Goal: Transaction & Acquisition: Purchase product/service

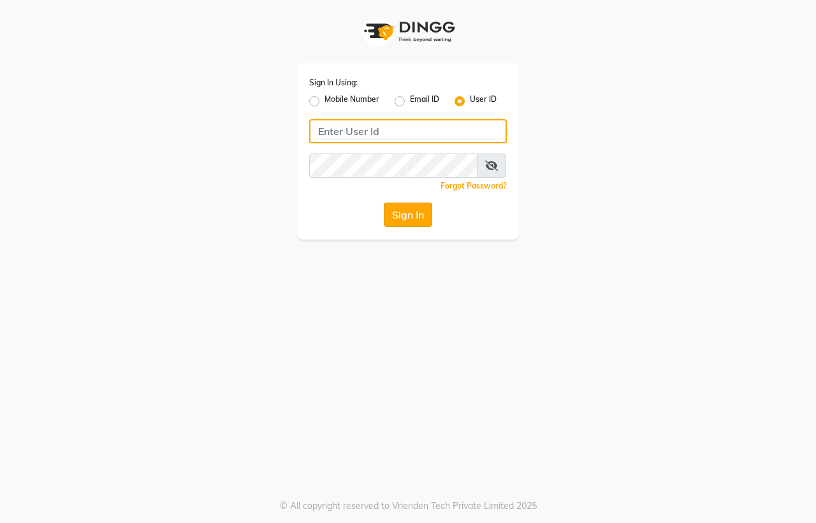
type input "[PERSON_NAME]"
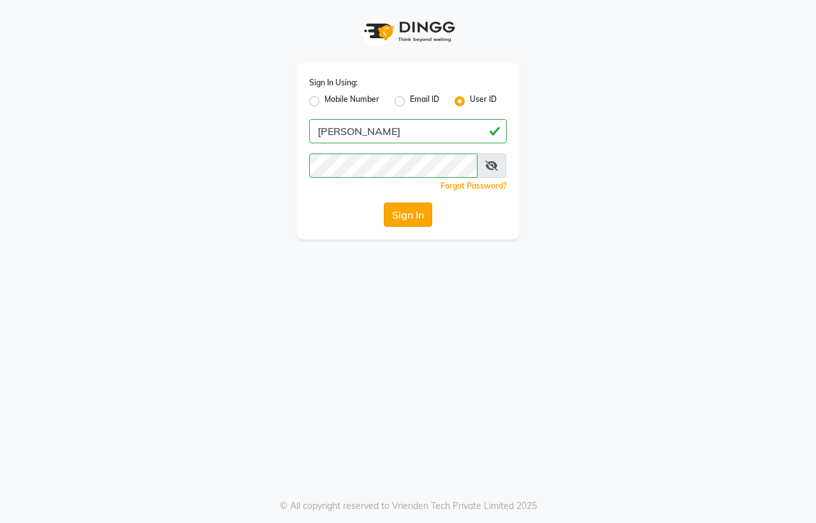
click at [411, 221] on button "Sign In" at bounding box center [408, 215] width 48 height 24
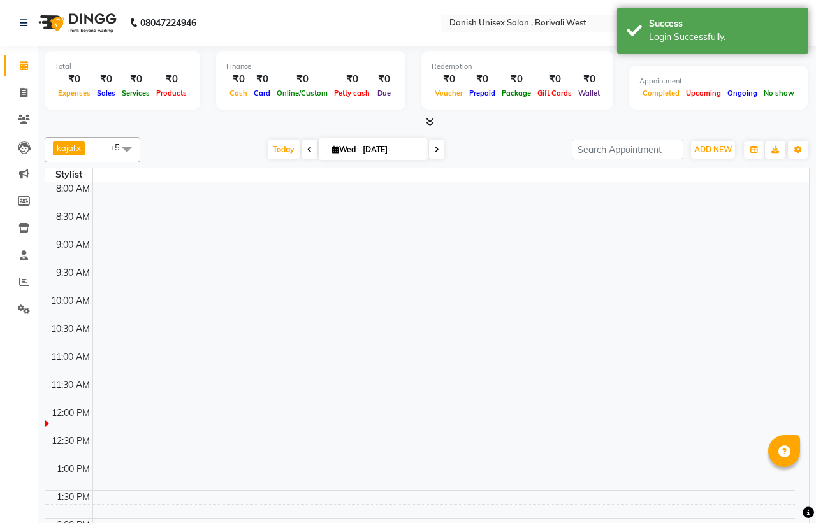
select select "en"
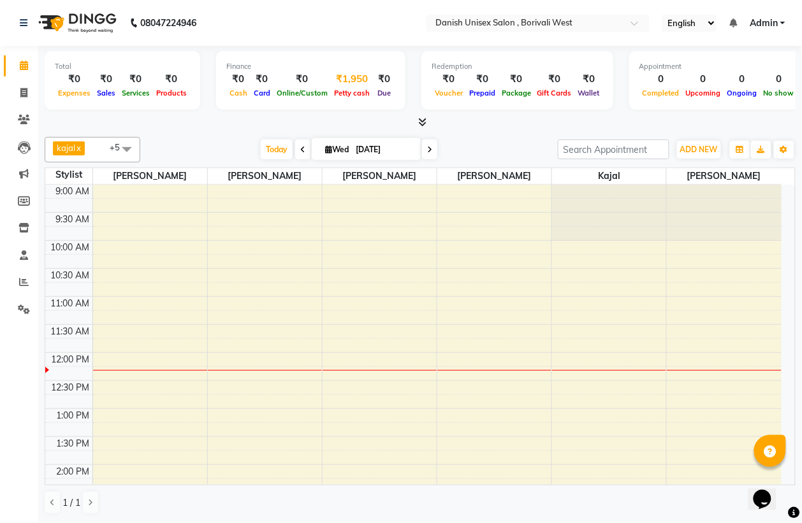
click at [331, 82] on div "₹1,950" at bounding box center [352, 79] width 42 height 15
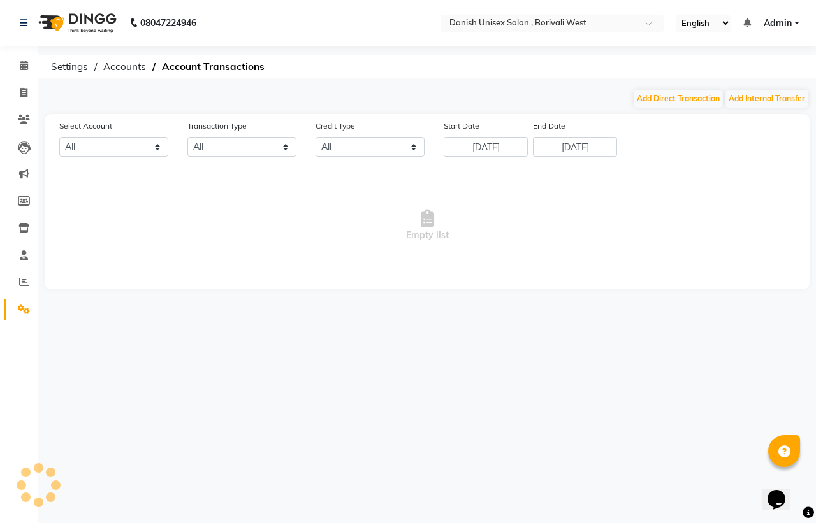
select select "5994"
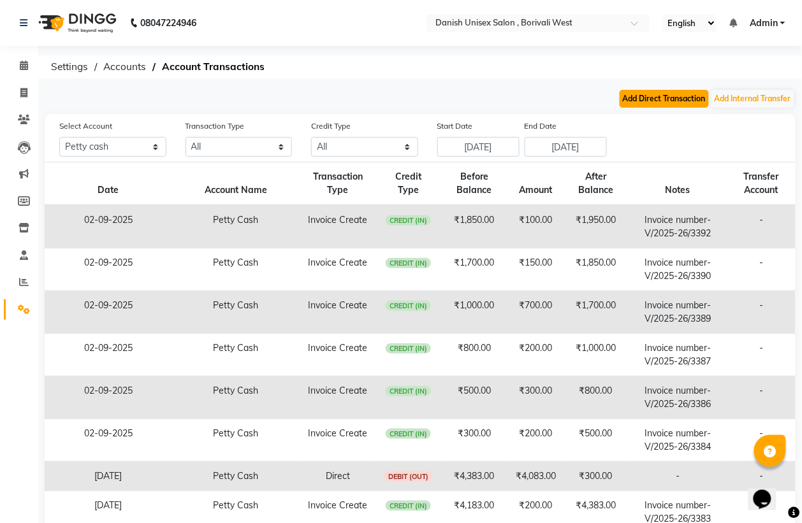
click at [680, 94] on button "Add Direct Transaction" at bounding box center [663, 99] width 89 height 18
select select "direct"
select select "5994"
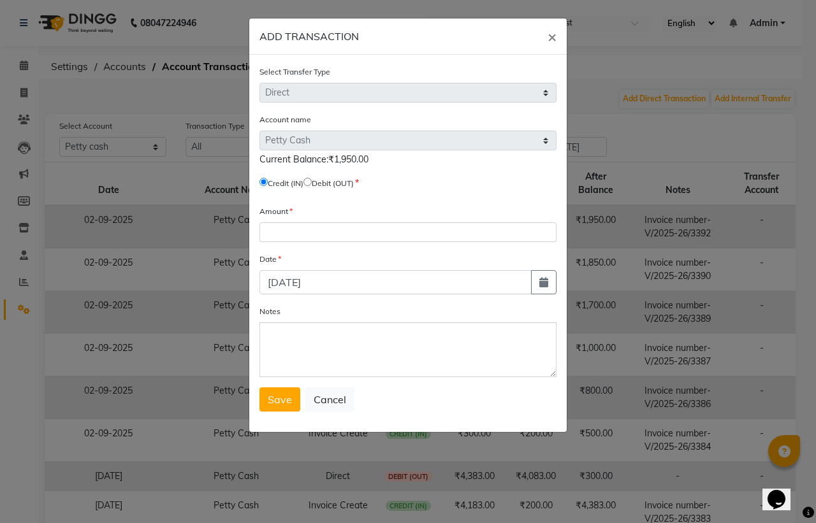
click at [312, 182] on input "radio" at bounding box center [307, 182] width 8 height 8
radio input "true"
click at [303, 224] on input "number" at bounding box center [407, 232] width 297 height 20
click at [273, 224] on input "11750" at bounding box center [407, 232] width 297 height 20
type input "1750"
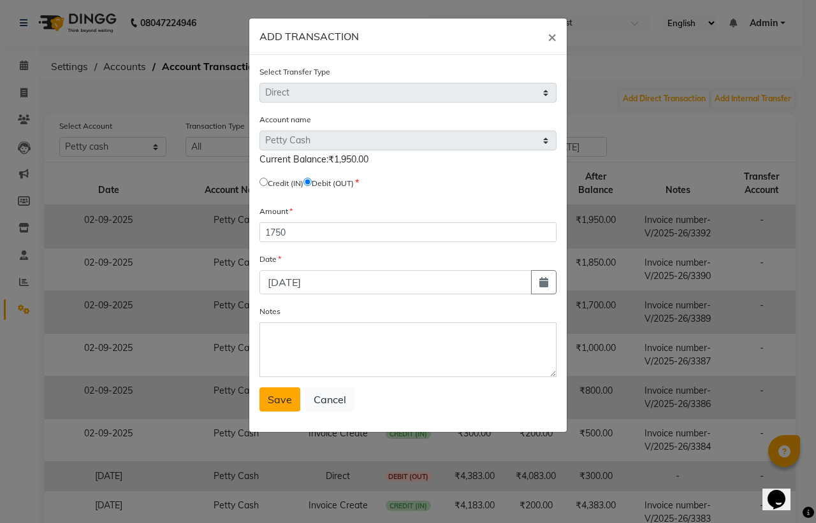
click at [284, 403] on button "Save" at bounding box center [279, 399] width 41 height 24
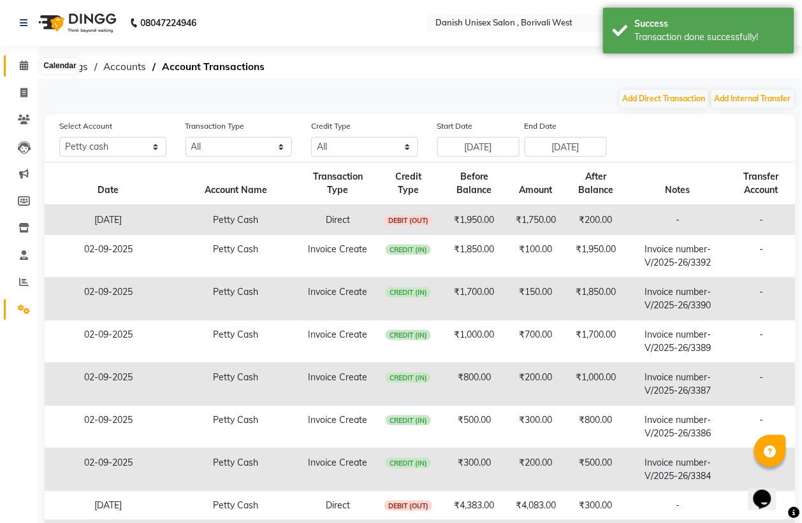
click at [24, 62] on icon at bounding box center [24, 66] width 8 height 10
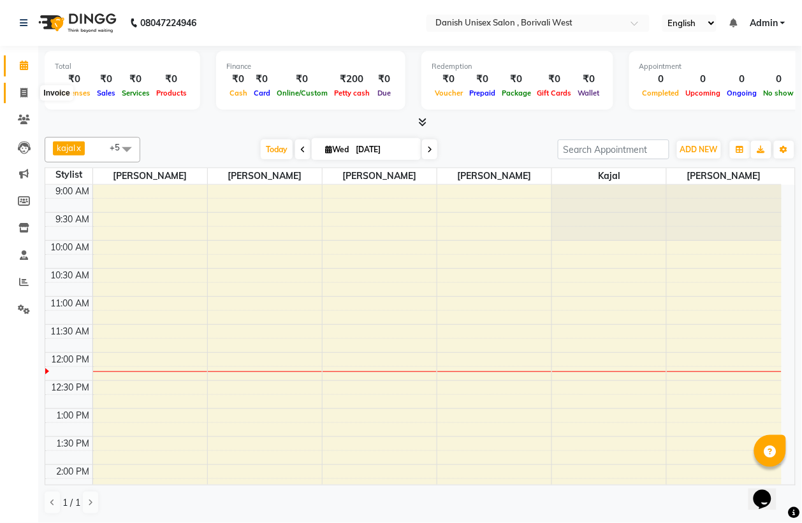
click at [21, 94] on icon at bounding box center [23, 93] width 7 height 10
select select "service"
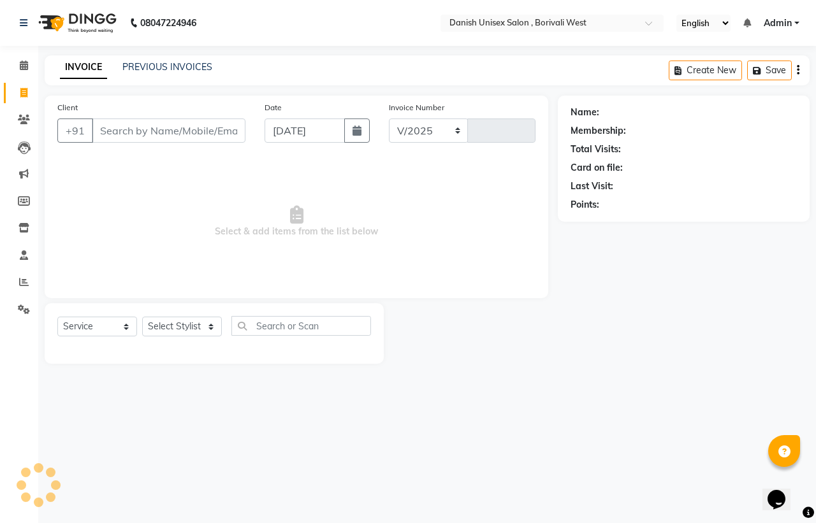
select select "6929"
type input "3394"
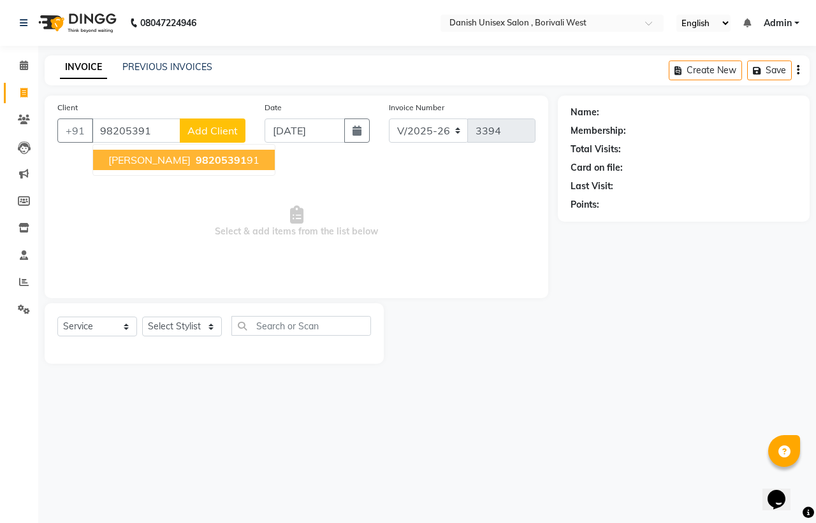
click at [201, 158] on span "98205391" at bounding box center [221, 160] width 51 height 13
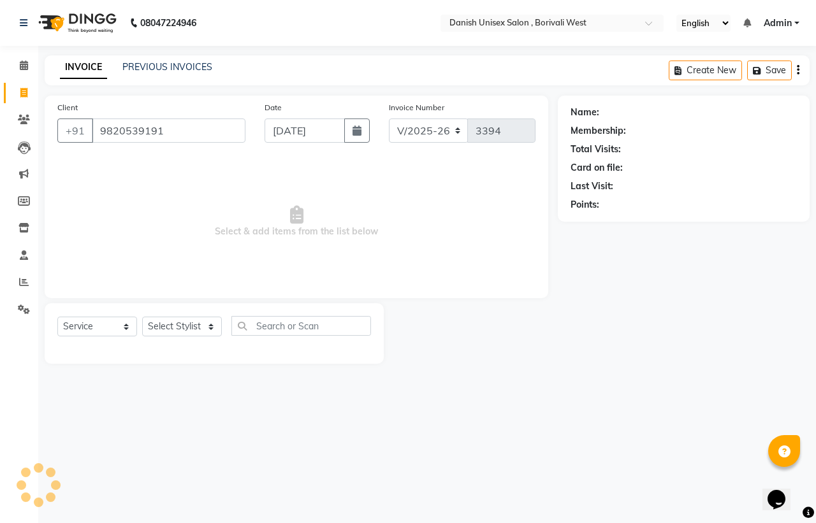
type input "9820539191"
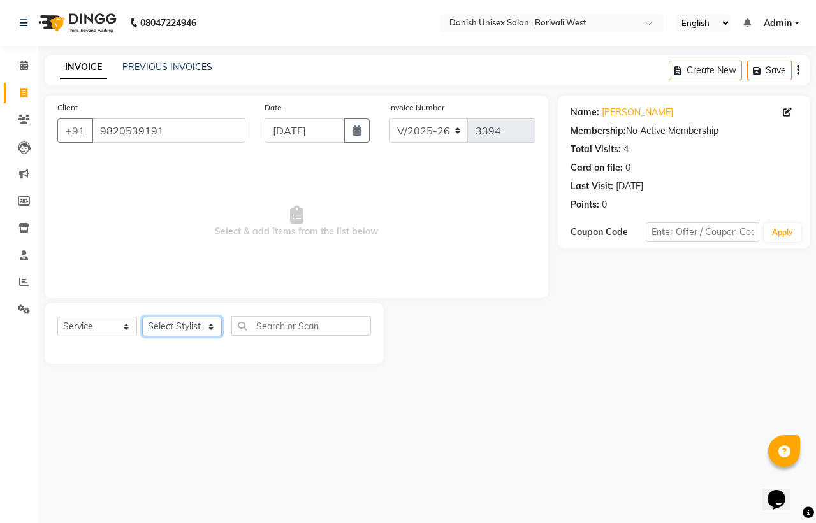
click at [154, 326] on select "Select Stylist [PERSON_NAME] [PERSON_NAME] kajal [PERSON_NAME] [PERSON_NAME] [P…" at bounding box center [182, 327] width 80 height 20
select select "83127"
click at [142, 317] on select "Select Stylist [PERSON_NAME] [PERSON_NAME] kajal [PERSON_NAME] [PERSON_NAME] [P…" at bounding box center [182, 327] width 80 height 20
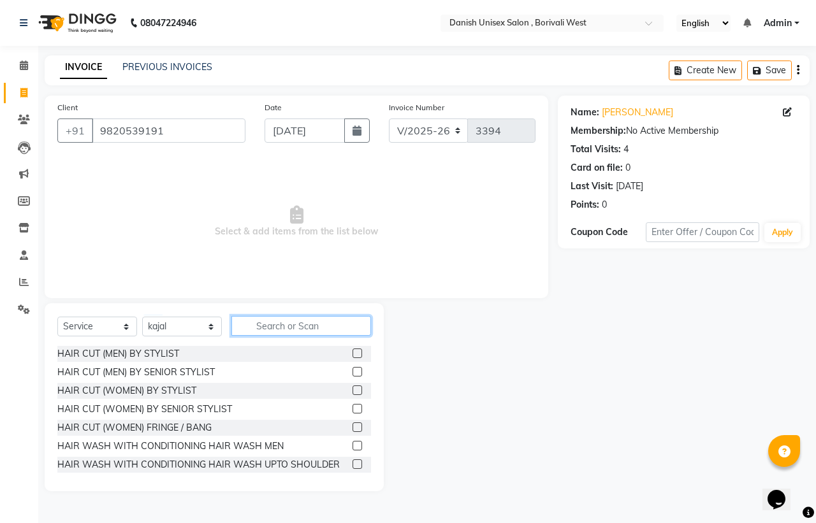
click at [298, 326] on input "text" at bounding box center [301, 326] width 140 height 20
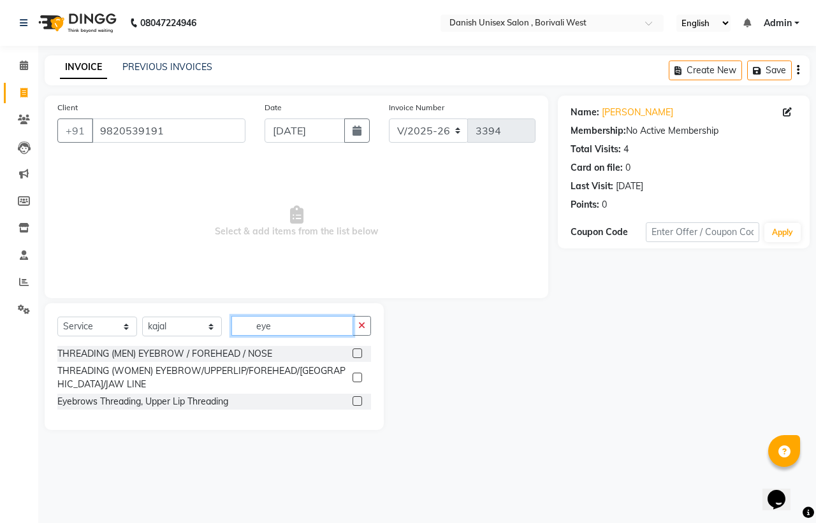
type input "eye"
click at [355, 377] on label at bounding box center [357, 378] width 10 height 10
click at [355, 377] on input "checkbox" at bounding box center [356, 378] width 8 height 8
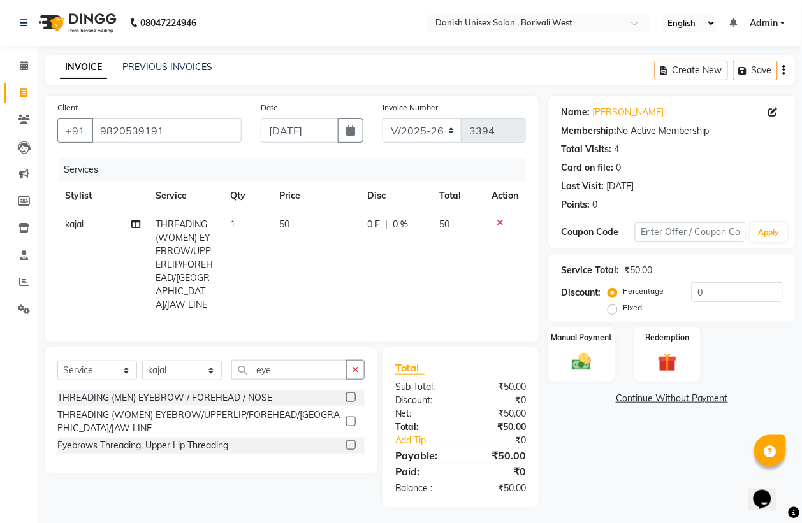
click at [351, 419] on label at bounding box center [351, 422] width 10 height 10
click at [351, 419] on input "checkbox" at bounding box center [350, 422] width 8 height 8
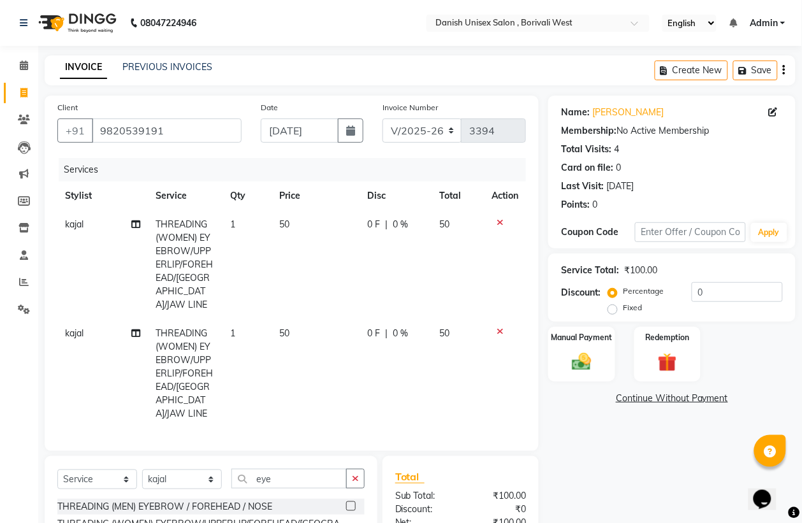
checkbox input "false"
click at [604, 364] on div "Manual Payment" at bounding box center [581, 354] width 69 height 57
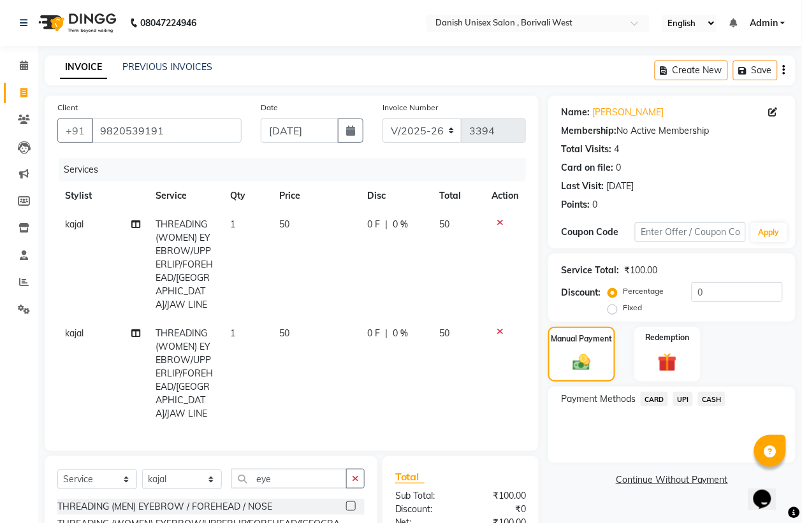
click at [717, 395] on span "CASH" at bounding box center [711, 399] width 27 height 15
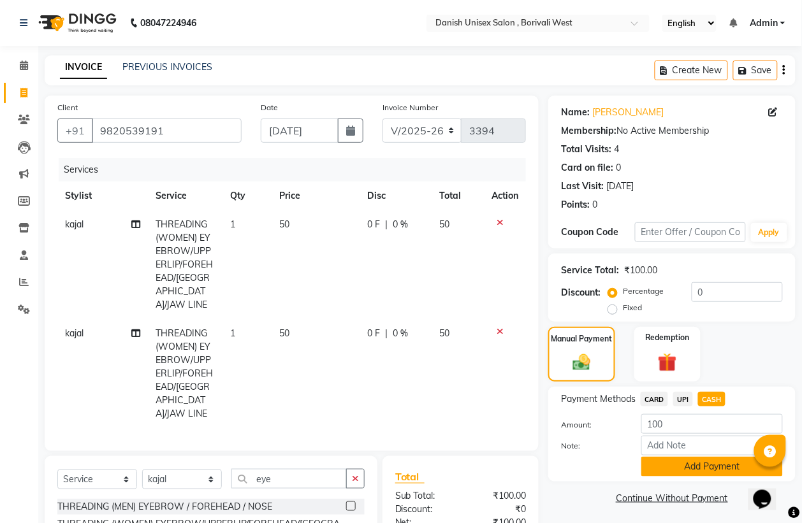
click at [696, 468] on button "Add Payment" at bounding box center [711, 467] width 141 height 20
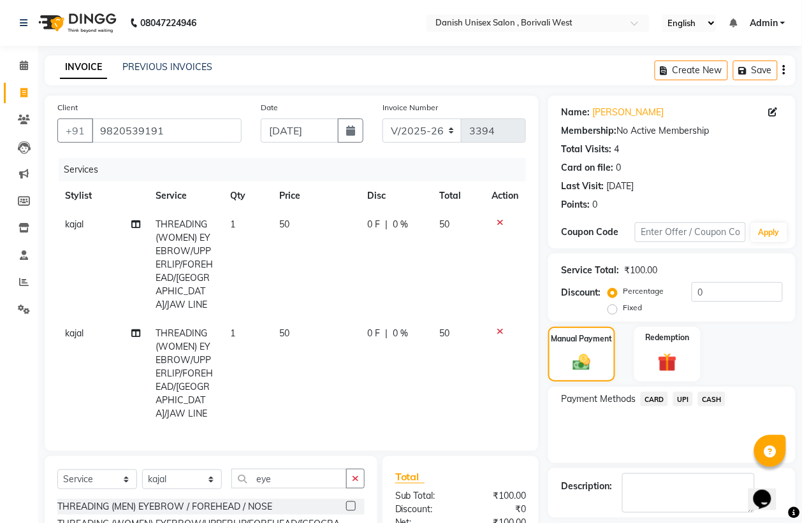
scroll to position [144, 0]
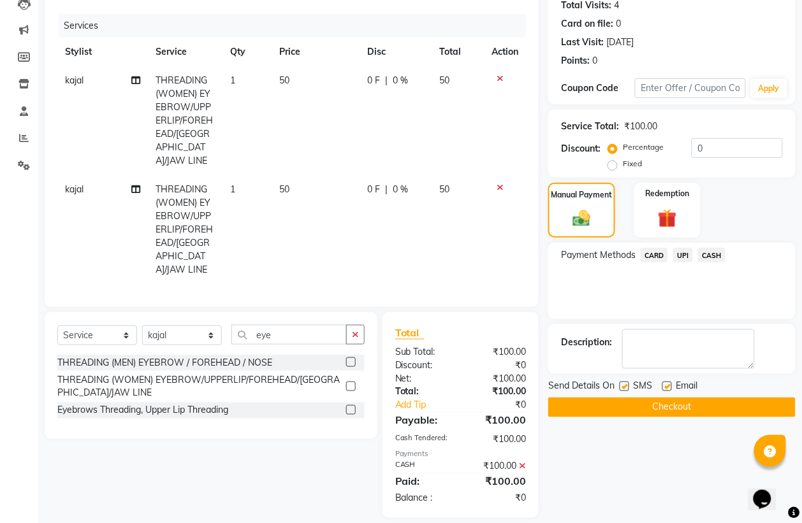
click at [686, 400] on button "Checkout" at bounding box center [671, 408] width 247 height 20
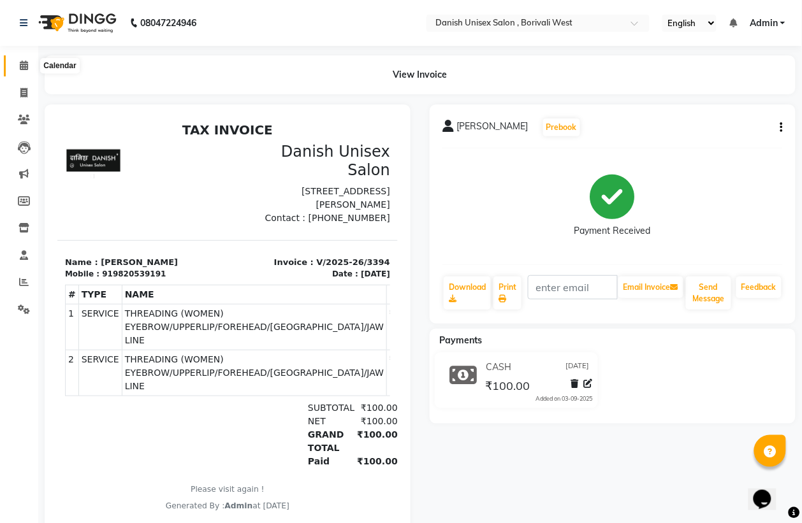
click at [22, 68] on icon at bounding box center [24, 66] width 8 height 10
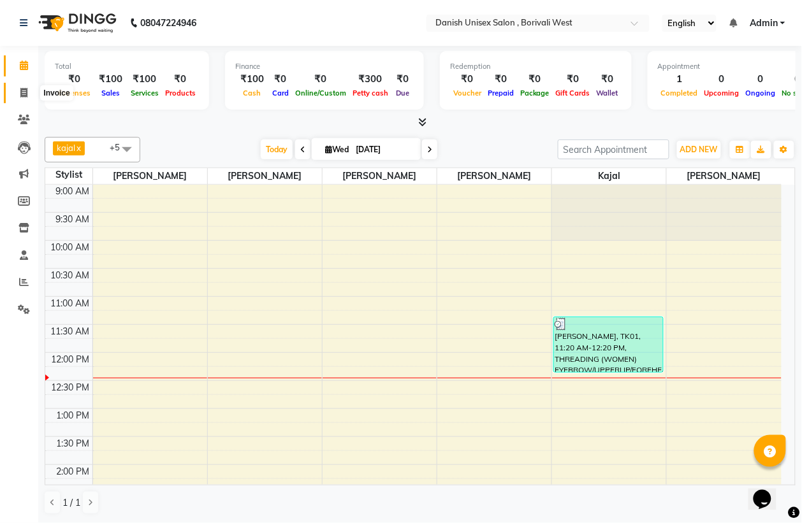
click at [20, 91] on icon at bounding box center [23, 93] width 7 height 10
select select "service"
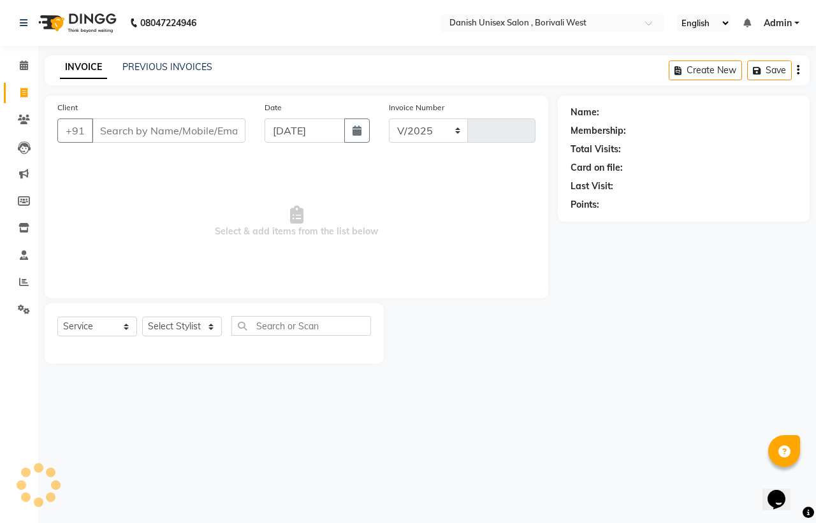
select select "6929"
type input "3395"
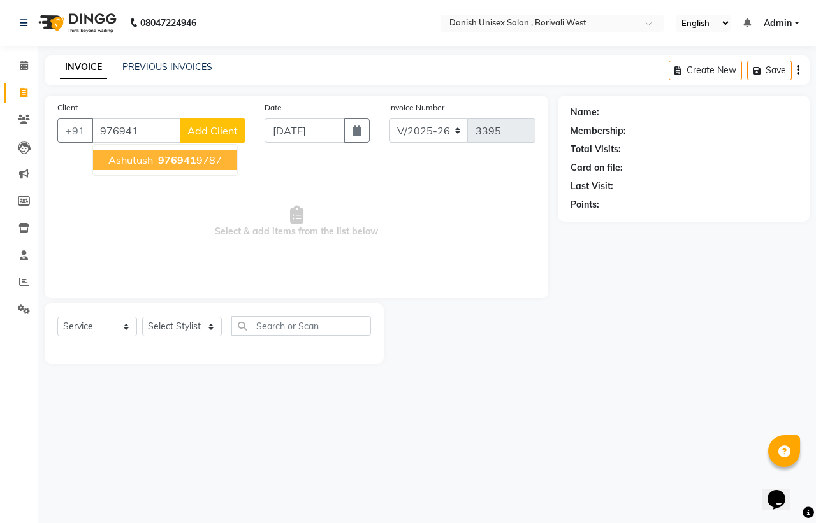
click at [192, 158] on span "976941" at bounding box center [177, 160] width 38 height 13
type input "9769419787"
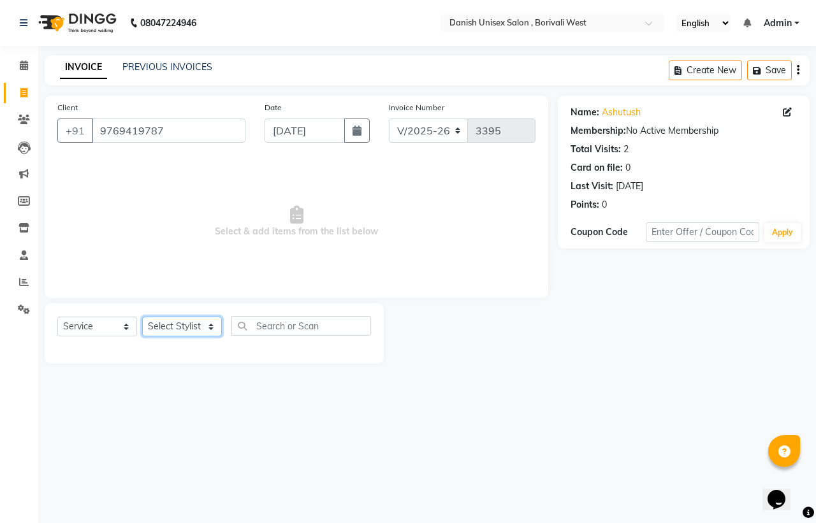
click at [192, 321] on select "Select Stylist [PERSON_NAME] [PERSON_NAME] kajal [PERSON_NAME] [PERSON_NAME] [P…" at bounding box center [182, 327] width 80 height 20
select select "89255"
click at [142, 317] on select "Select Stylist [PERSON_NAME] [PERSON_NAME] kajal [PERSON_NAME] [PERSON_NAME] [P…" at bounding box center [182, 327] width 80 height 20
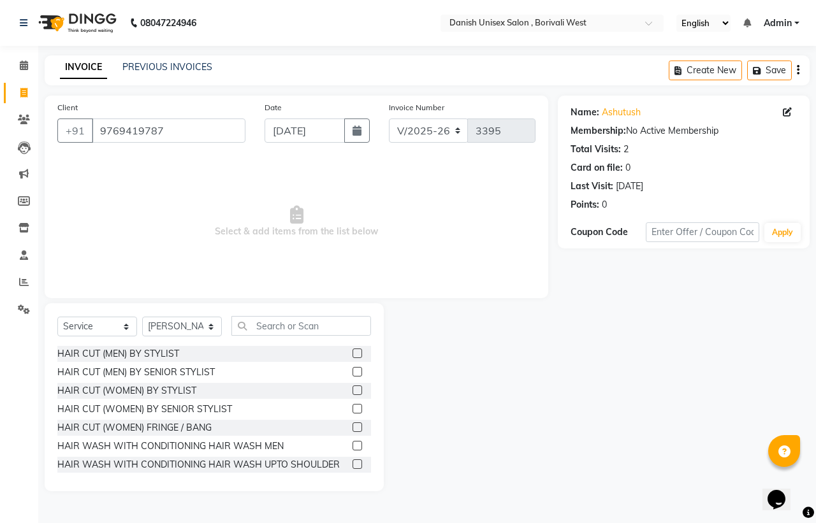
click at [352, 352] on label at bounding box center [357, 354] width 10 height 10
click at [352, 352] on input "checkbox" at bounding box center [356, 354] width 8 height 8
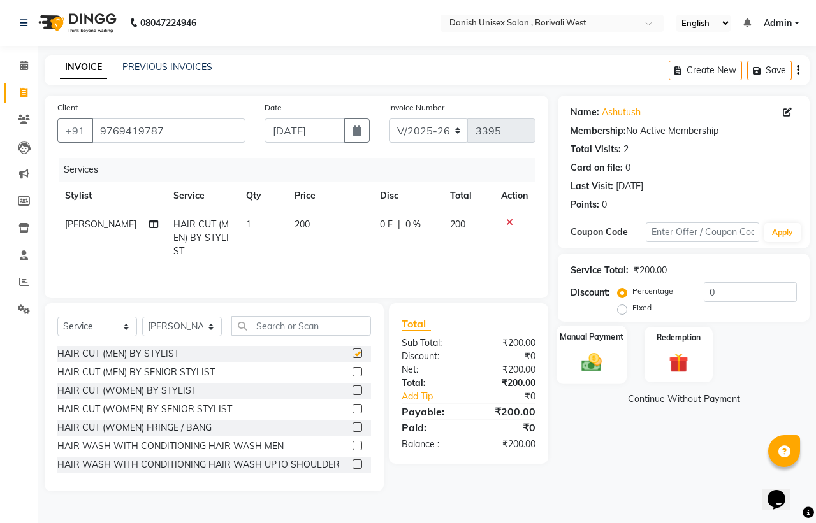
checkbox input "false"
click at [601, 361] on img at bounding box center [591, 362] width 33 height 24
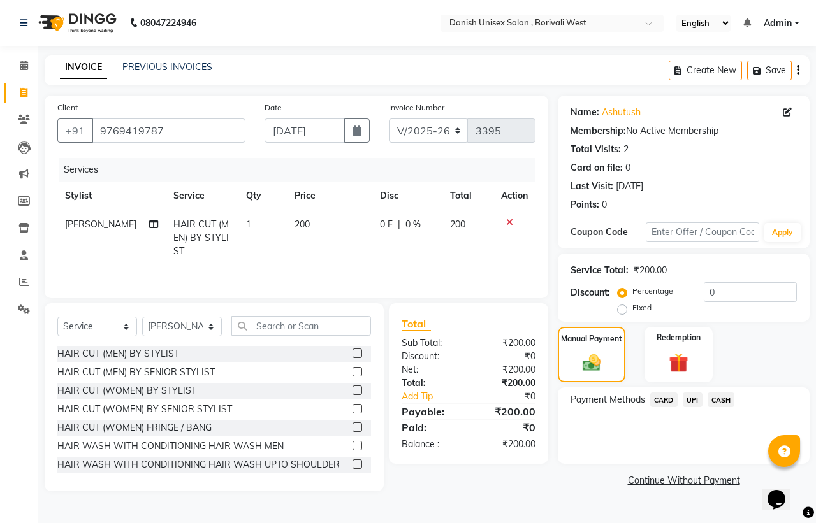
click at [692, 401] on span "UPI" at bounding box center [692, 400] width 20 height 15
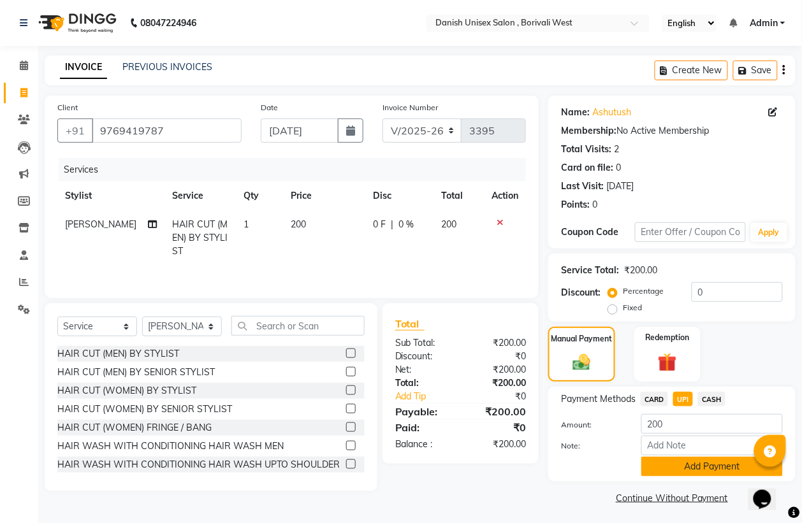
click at [708, 466] on button "Add Payment" at bounding box center [711, 467] width 141 height 20
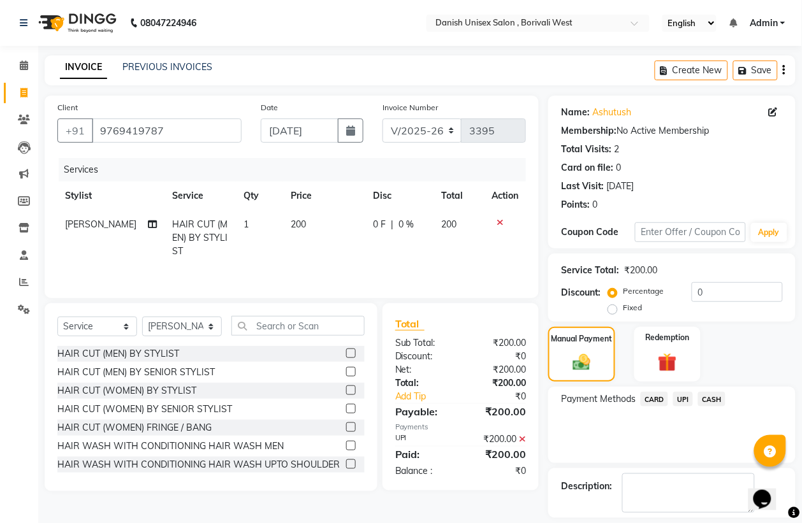
scroll to position [58, 0]
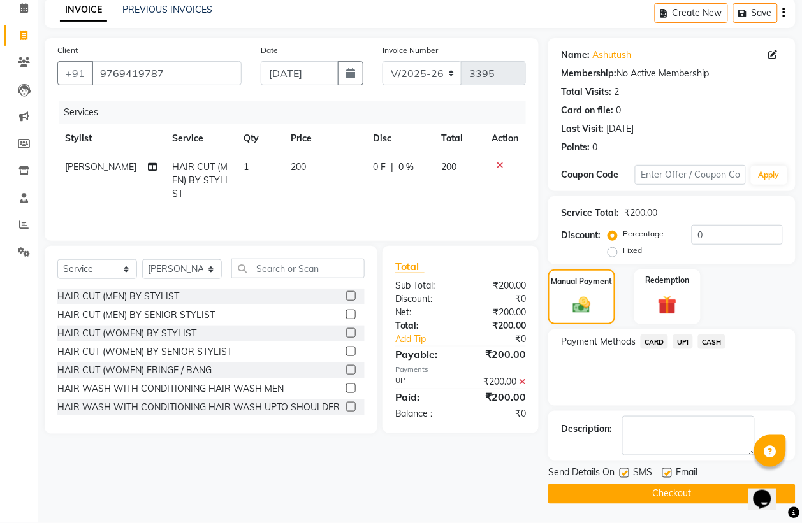
click at [706, 493] on button "Checkout" at bounding box center [671, 494] width 247 height 20
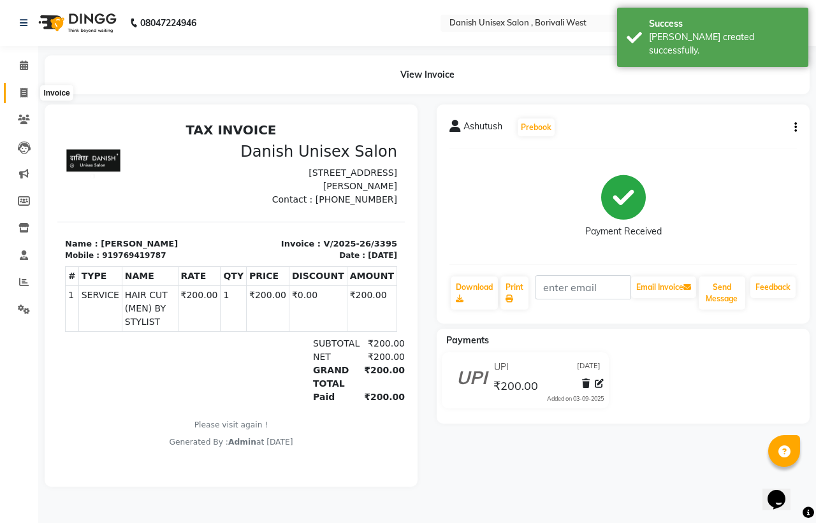
click at [22, 90] on icon at bounding box center [23, 93] width 7 height 10
select select "service"
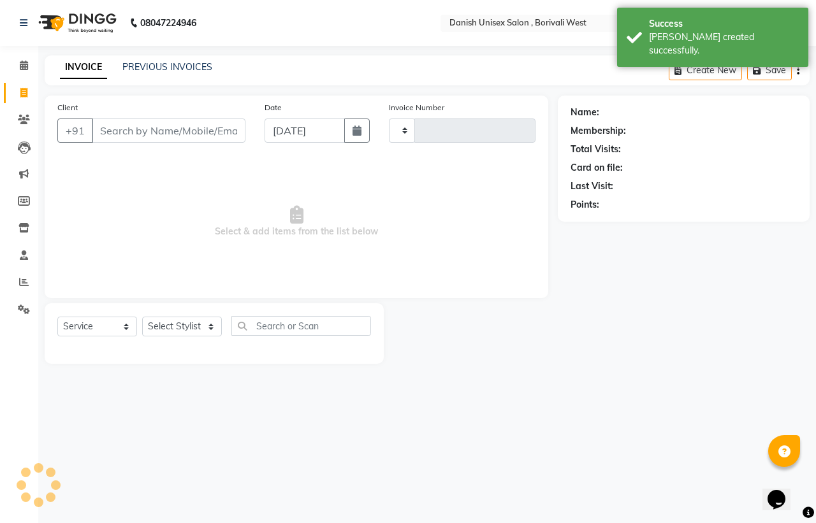
type input "3396"
select select "6929"
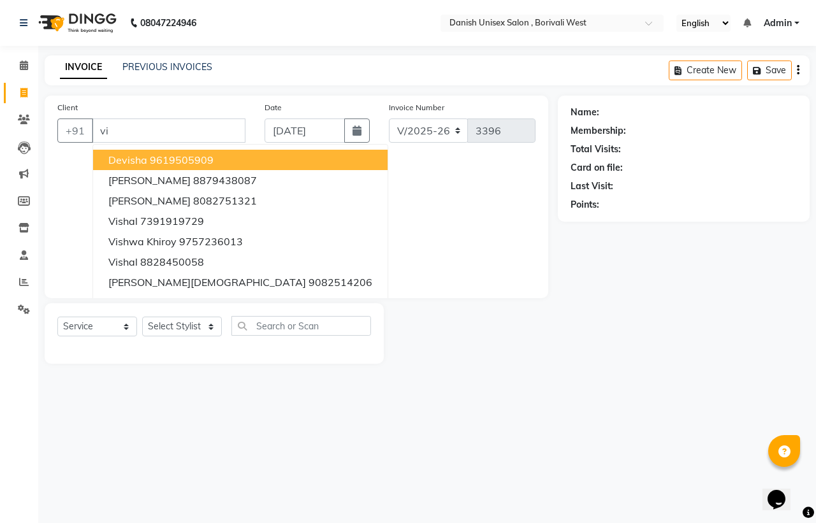
type input "v"
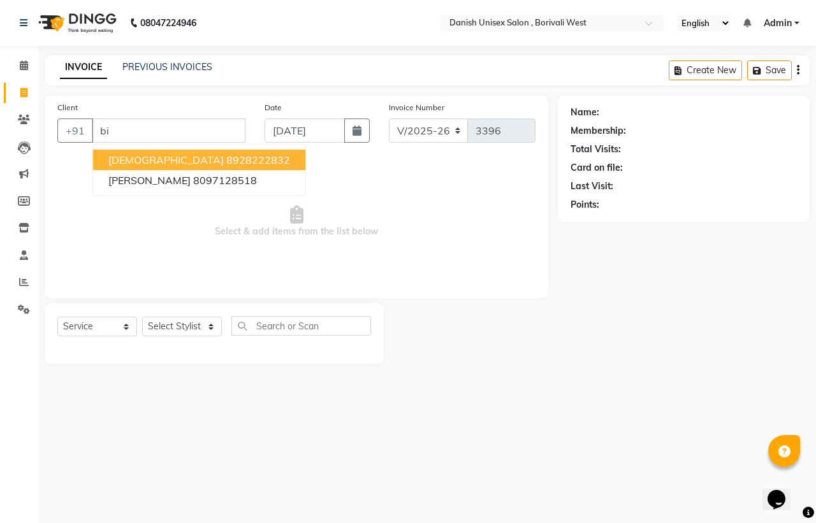
type input "b"
click at [241, 161] on ngb-highlight "9836032127" at bounding box center [273, 160] width 64 height 13
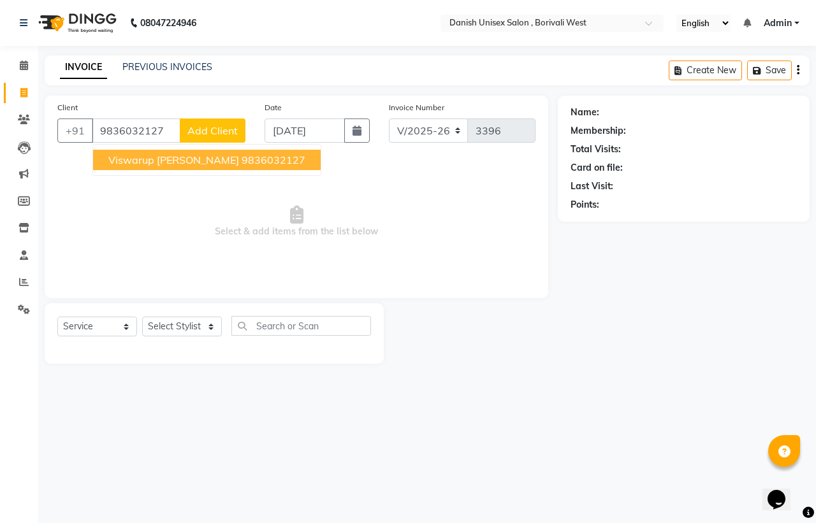
type input "9836032127"
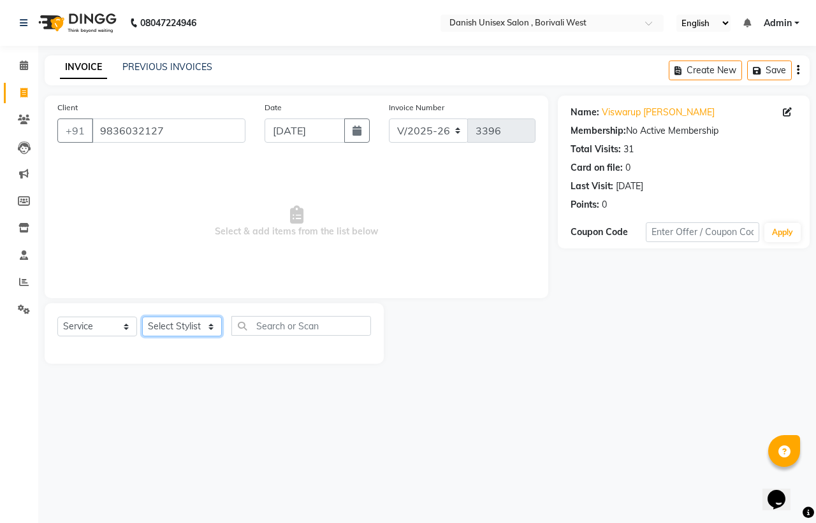
click at [168, 326] on select "Select Stylist [PERSON_NAME] [PERSON_NAME] kajal [PERSON_NAME] [PERSON_NAME] [P…" at bounding box center [182, 327] width 80 height 20
select select "54584"
click at [142, 317] on select "Select Stylist [PERSON_NAME] [PERSON_NAME] kajal [PERSON_NAME] [PERSON_NAME] [P…" at bounding box center [182, 327] width 80 height 20
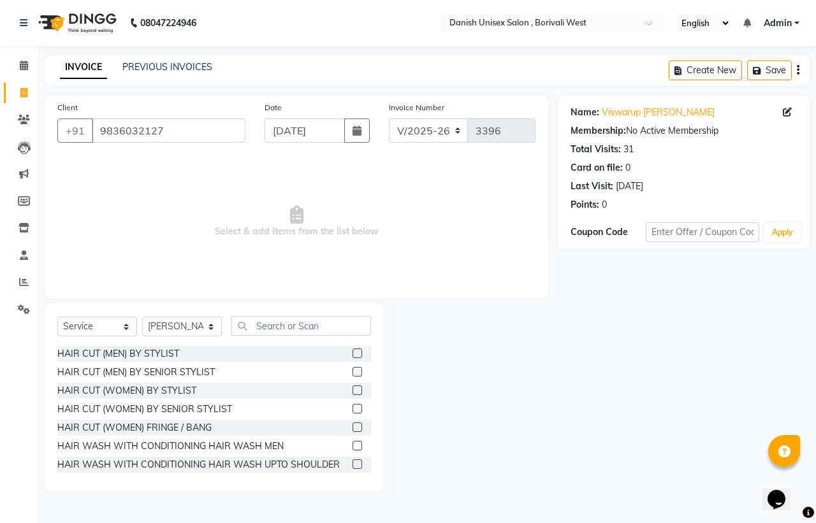
click at [352, 352] on label at bounding box center [357, 354] width 10 height 10
click at [352, 352] on input "checkbox" at bounding box center [356, 354] width 8 height 8
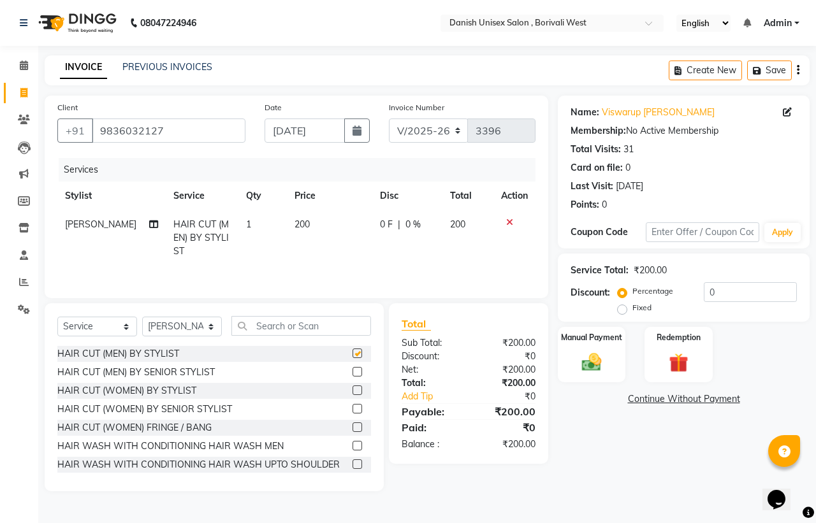
checkbox input "false"
click at [603, 362] on img at bounding box center [591, 362] width 33 height 24
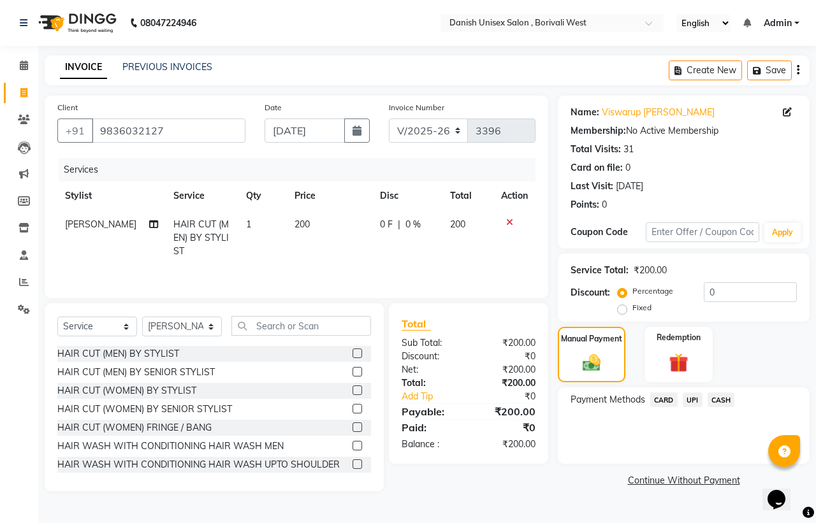
click at [689, 400] on span "UPI" at bounding box center [692, 400] width 20 height 15
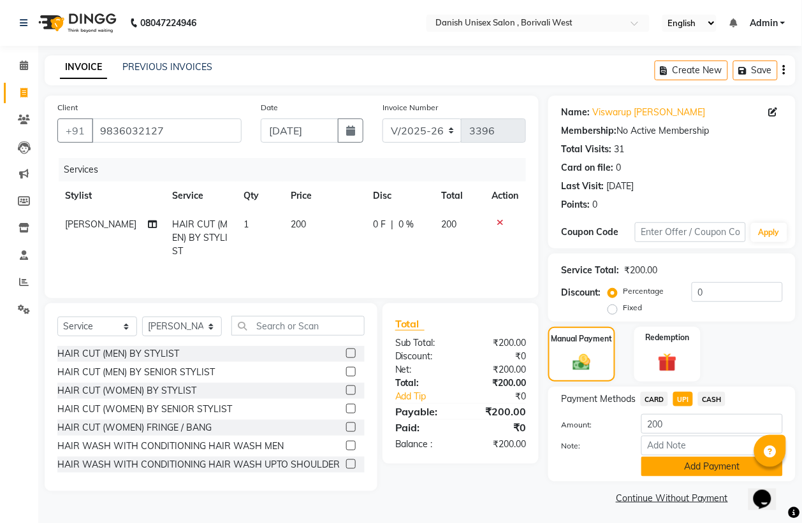
click at [698, 466] on button "Add Payment" at bounding box center [711, 467] width 141 height 20
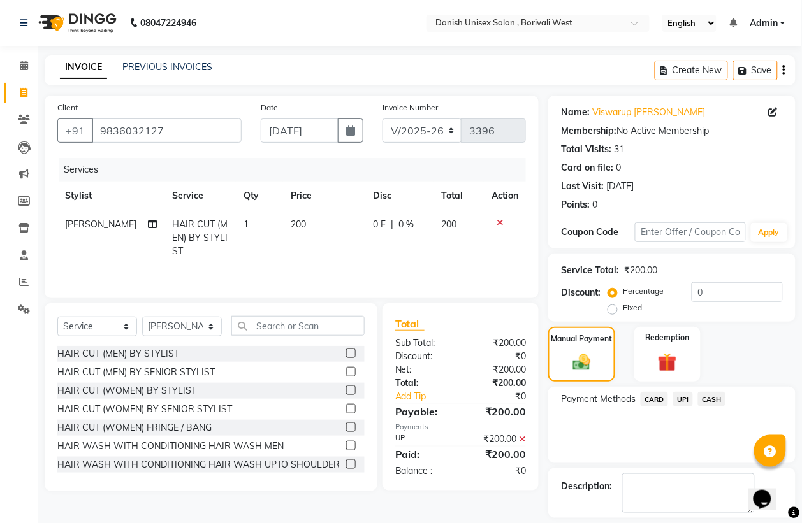
scroll to position [58, 0]
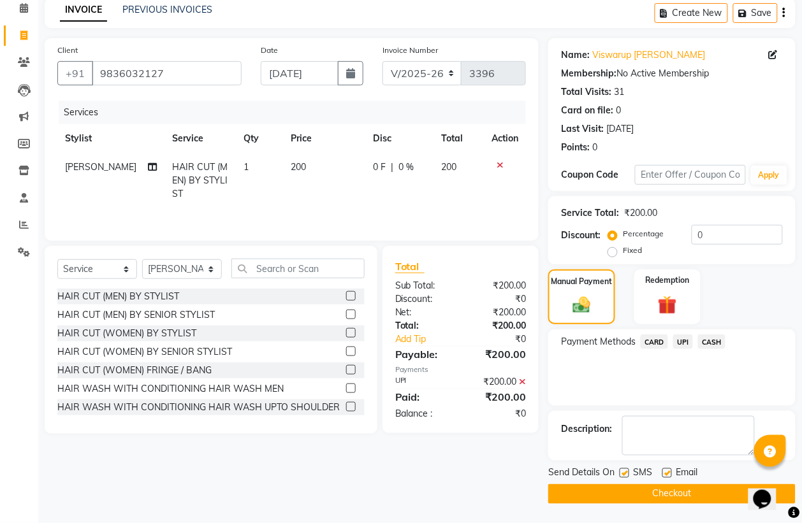
click at [669, 487] on button "Checkout" at bounding box center [671, 494] width 247 height 20
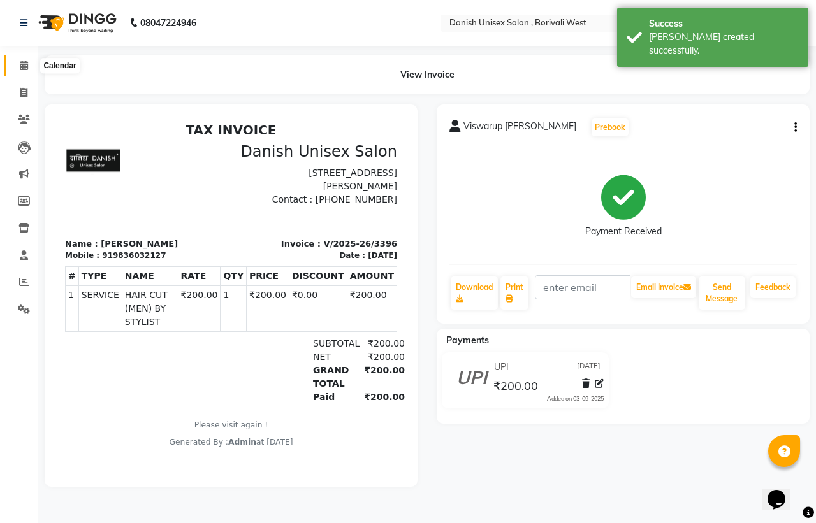
click at [27, 59] on span at bounding box center [24, 66] width 22 height 15
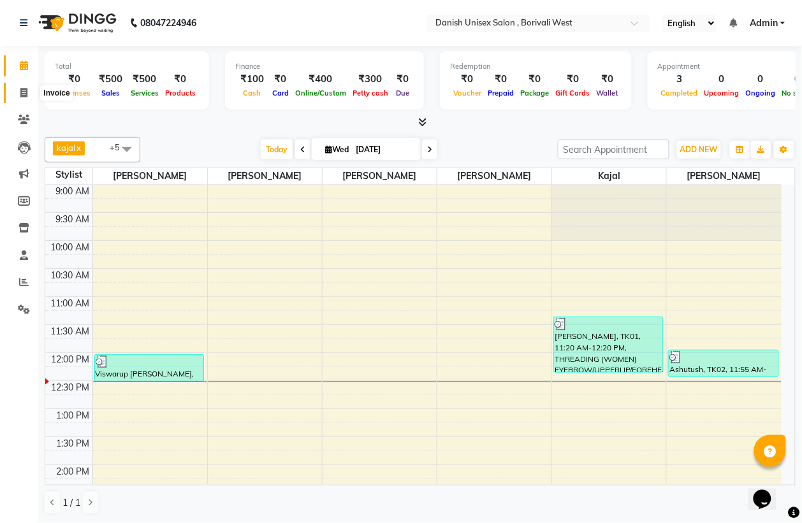
click at [20, 90] on icon at bounding box center [23, 93] width 7 height 10
select select "service"
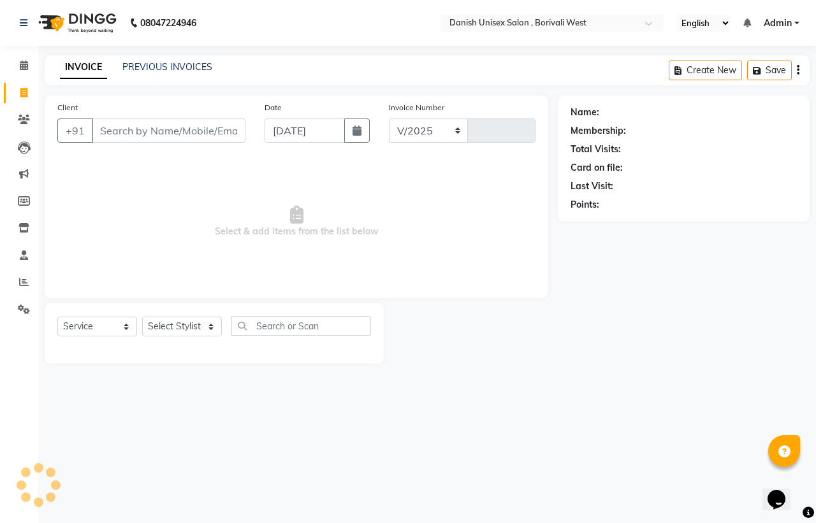
select select "6929"
type input "3397"
click at [169, 326] on select "Select Stylist [PERSON_NAME] [PERSON_NAME] kajal [PERSON_NAME] [PERSON_NAME] [P…" at bounding box center [182, 327] width 80 height 20
click at [210, 134] on input "Client" at bounding box center [169, 131] width 154 height 24
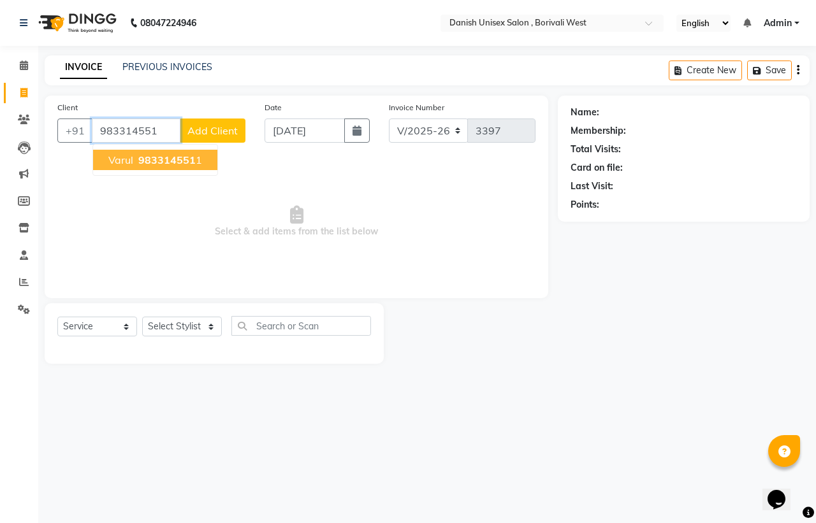
click at [154, 161] on span "983314551" at bounding box center [166, 160] width 57 height 13
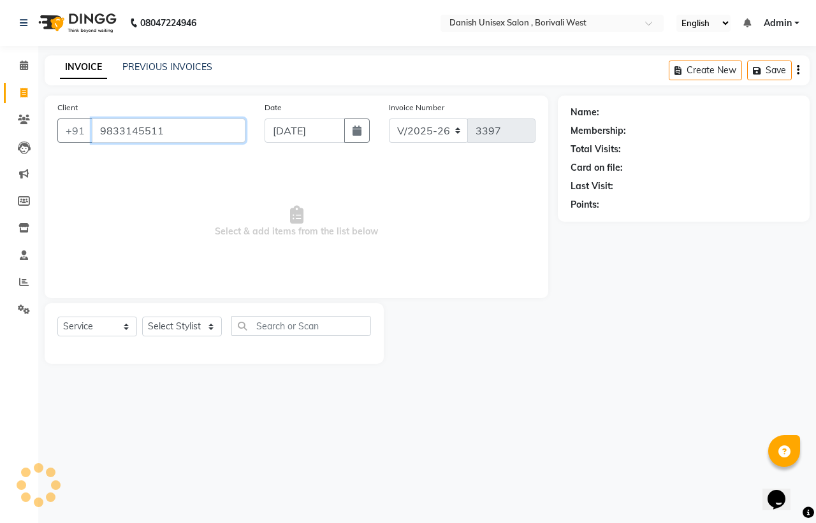
type input "9833145511"
click at [176, 331] on select "Select Stylist [PERSON_NAME] [PERSON_NAME] kajal [PERSON_NAME] [PERSON_NAME] [P…" at bounding box center [182, 327] width 80 height 20
select select "54584"
click at [142, 317] on select "Select Stylist [PERSON_NAME] [PERSON_NAME] kajal [PERSON_NAME] [PERSON_NAME] [P…" at bounding box center [182, 327] width 80 height 20
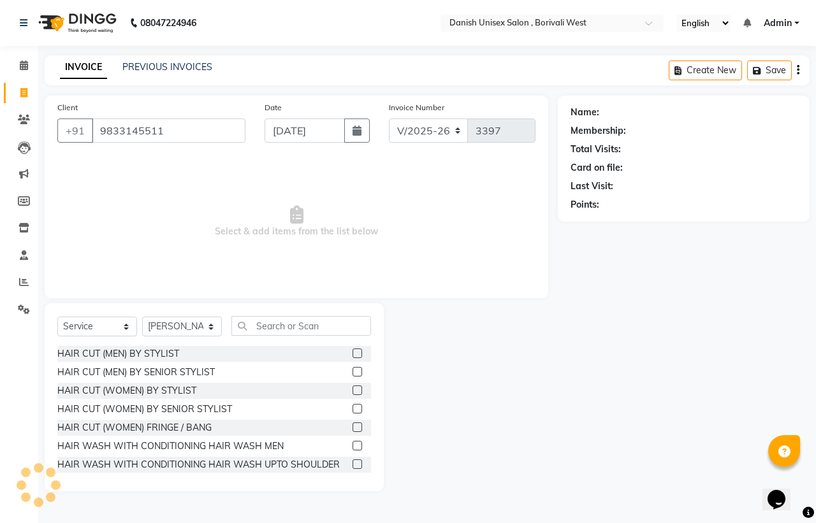
click at [352, 349] on label at bounding box center [357, 354] width 10 height 10
click at [352, 350] on input "checkbox" at bounding box center [356, 354] width 8 height 8
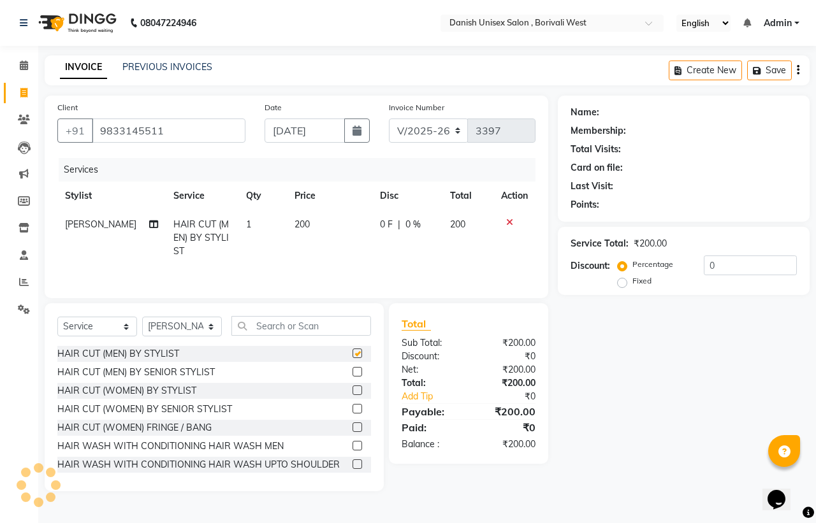
checkbox input "false"
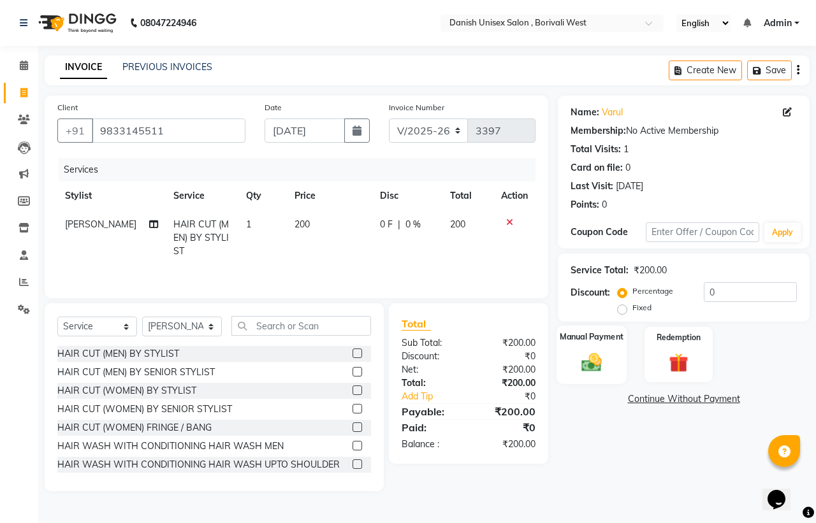
click at [609, 352] on div "Manual Payment" at bounding box center [591, 355] width 71 height 59
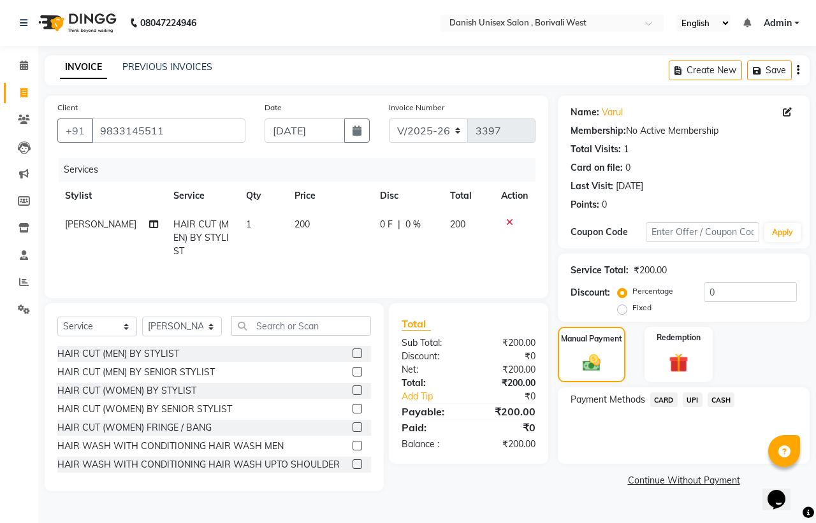
click at [693, 400] on span "UPI" at bounding box center [692, 400] width 20 height 15
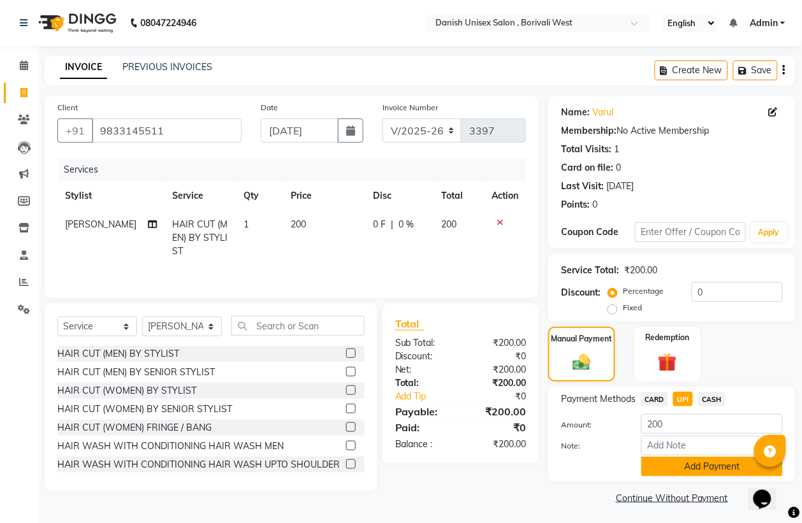
click at [696, 457] on button "Add Payment" at bounding box center [711, 467] width 141 height 20
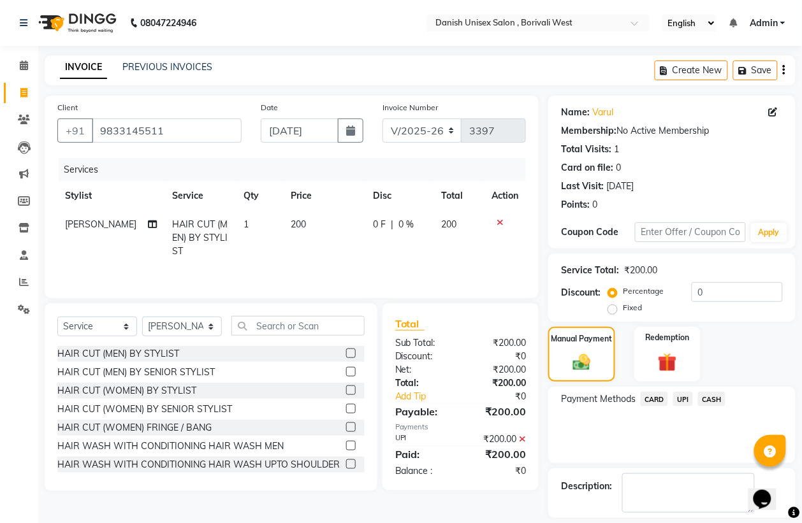
scroll to position [58, 0]
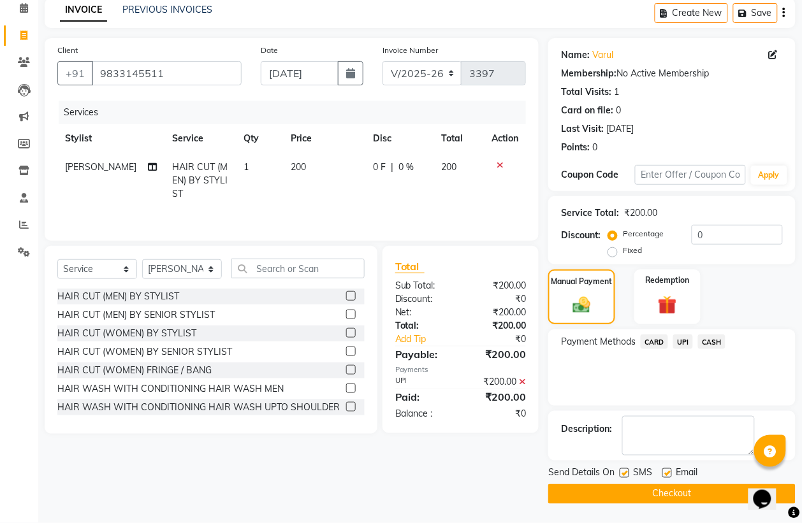
click at [687, 491] on button "Checkout" at bounding box center [671, 494] width 247 height 20
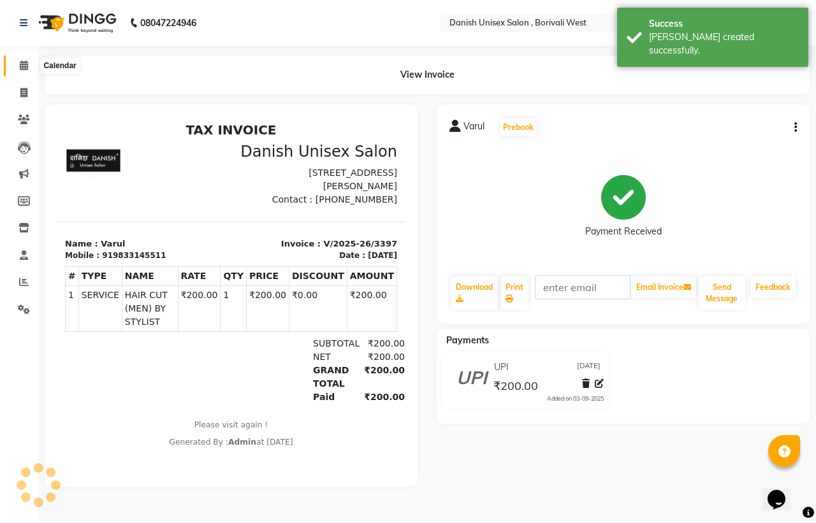
click at [26, 68] on icon at bounding box center [24, 66] width 8 height 10
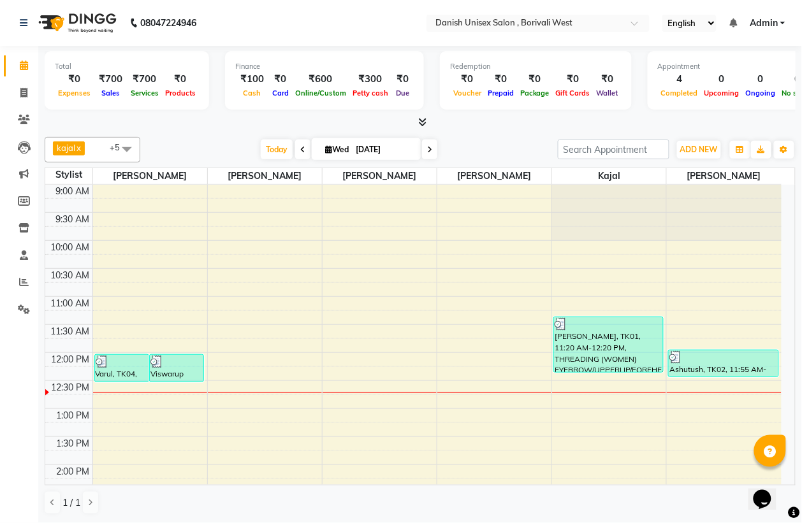
click at [425, 118] on icon at bounding box center [423, 122] width 8 height 10
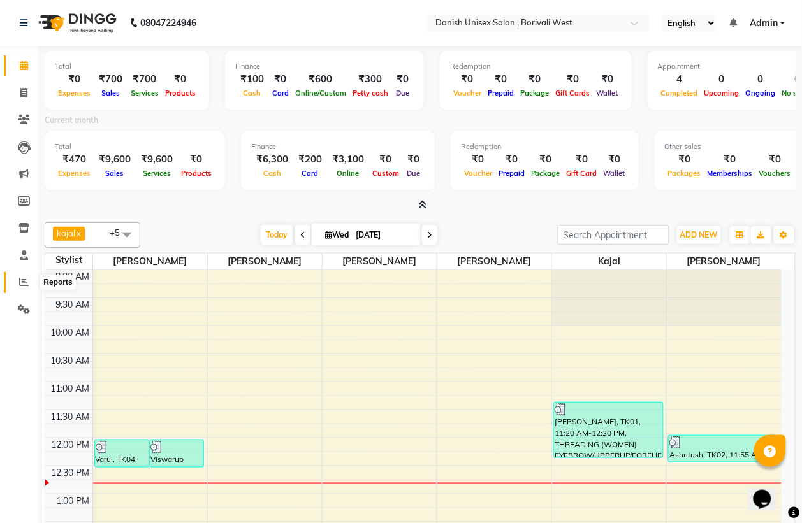
click at [19, 280] on icon at bounding box center [24, 282] width 10 height 10
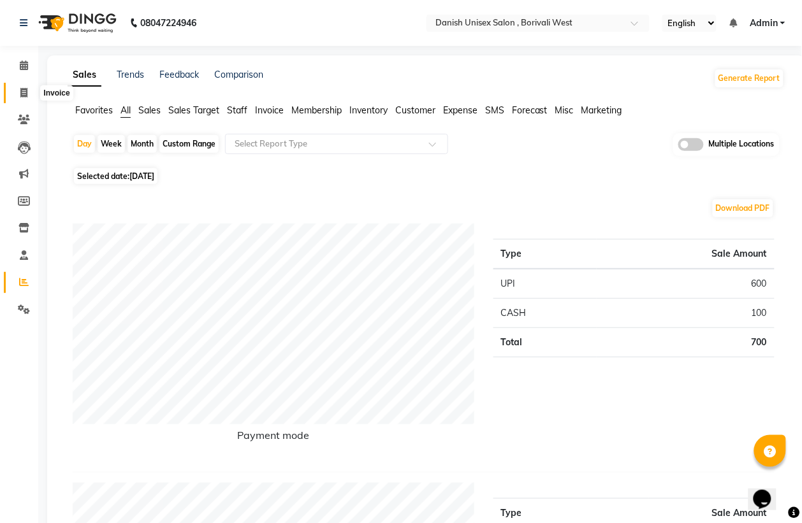
click at [24, 97] on icon at bounding box center [23, 93] width 7 height 10
select select "service"
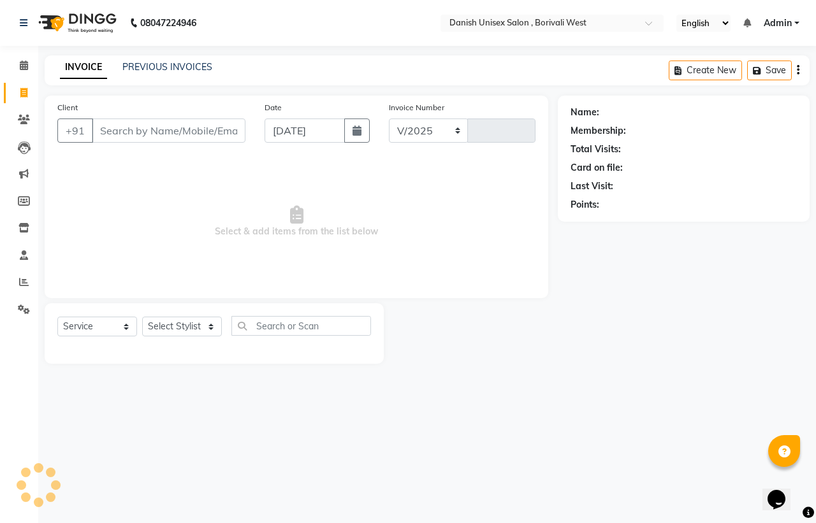
select select "6929"
type input "3398"
click at [180, 129] on input "Client" at bounding box center [169, 131] width 154 height 24
